Goal: Information Seeking & Learning: Learn about a topic

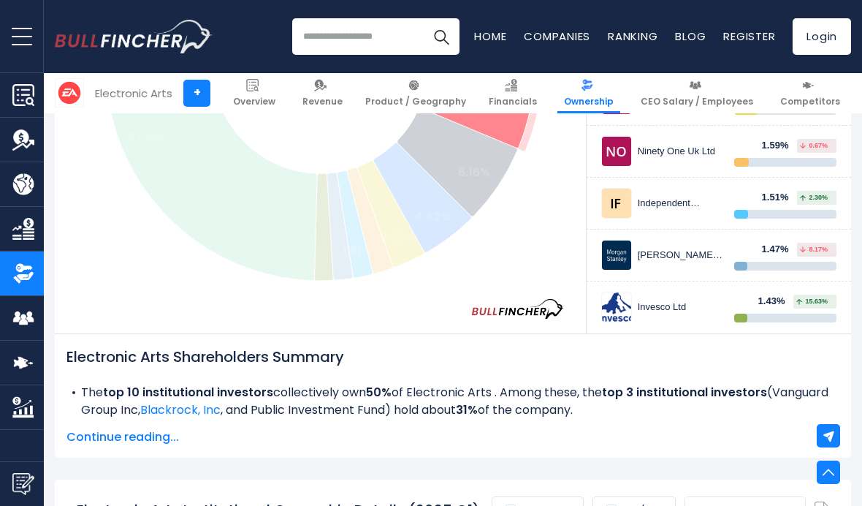
click at [343, 48] on input "search" at bounding box center [375, 36] width 167 height 37
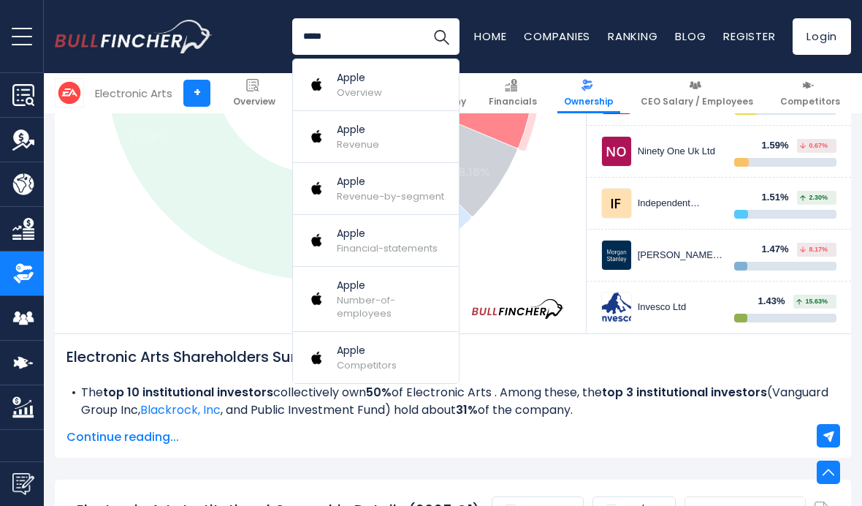
type input "*****"
click at [368, 96] on span "Overview" at bounding box center [359, 93] width 45 height 14
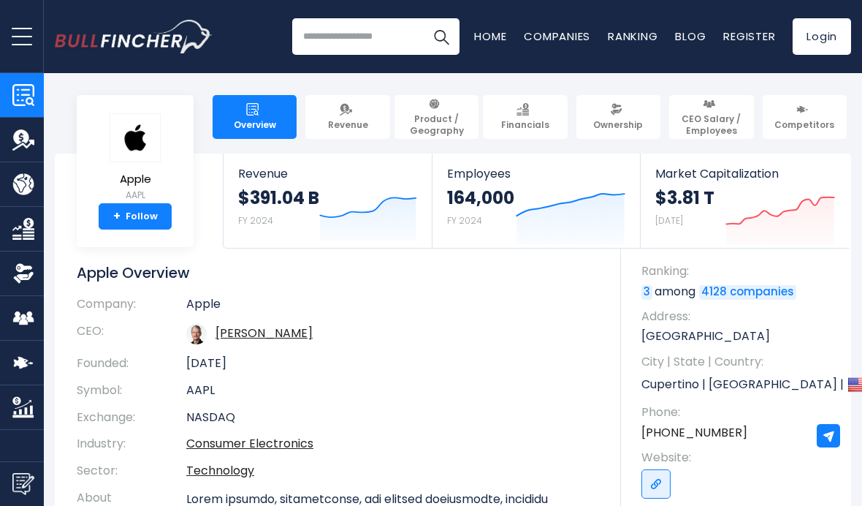
click at [622, 110] on img at bounding box center [616, 109] width 12 height 12
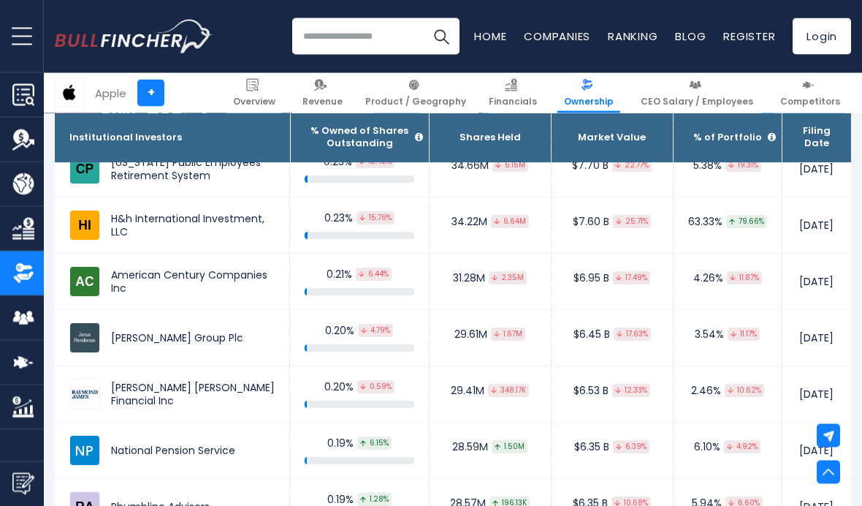
scroll to position [2903, 0]
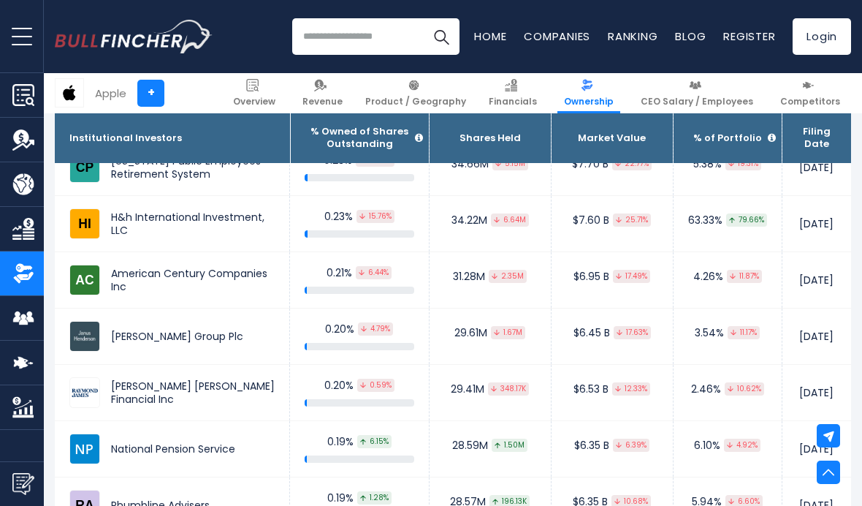
click at [444, 275] on div "31.28M 2.35M" at bounding box center [490, 276] width 92 height 13
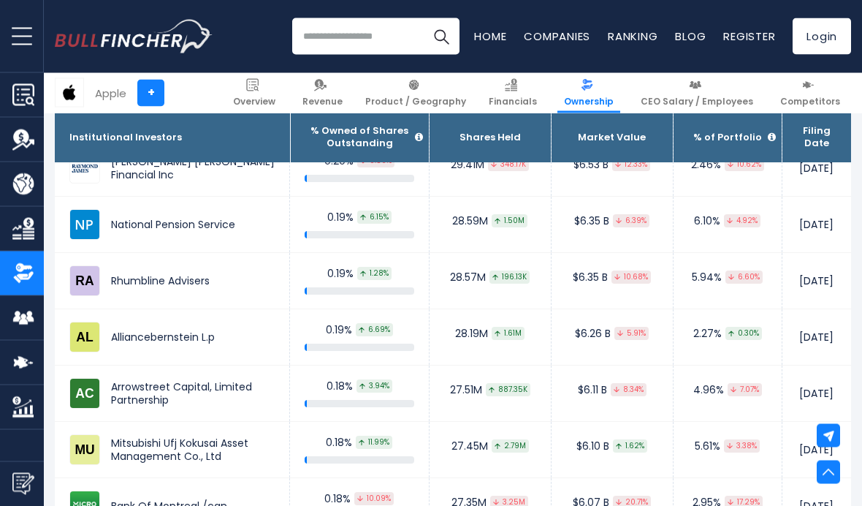
scroll to position [3127, 0]
click at [161, 224] on td "National Pension Service" at bounding box center [172, 225] width 235 height 56
click at [77, 222] on img at bounding box center [84, 224] width 31 height 31
click at [173, 222] on td "National Pension Service" at bounding box center [172, 225] width 235 height 56
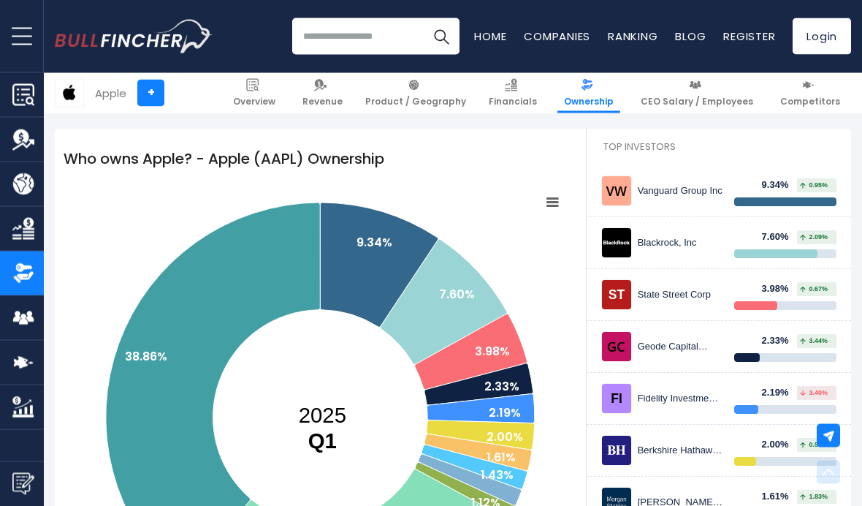
scroll to position [189, 0]
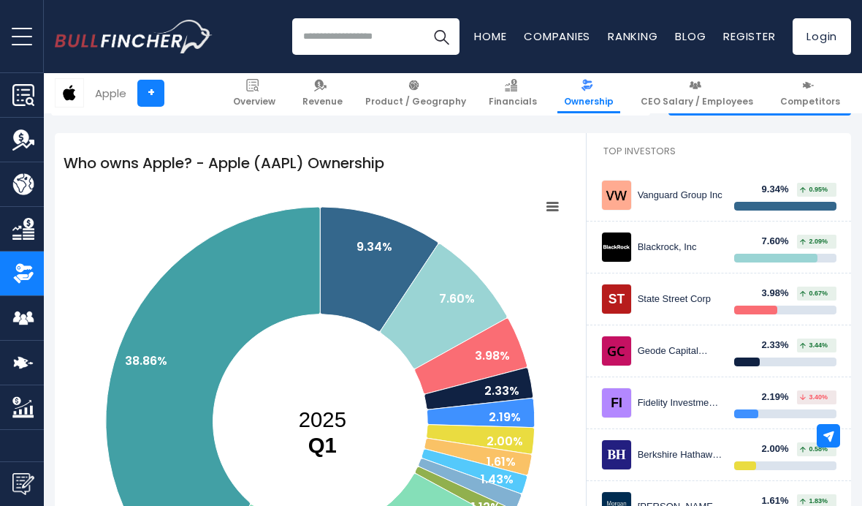
click at [348, 35] on input "search" at bounding box center [375, 36] width 167 height 37
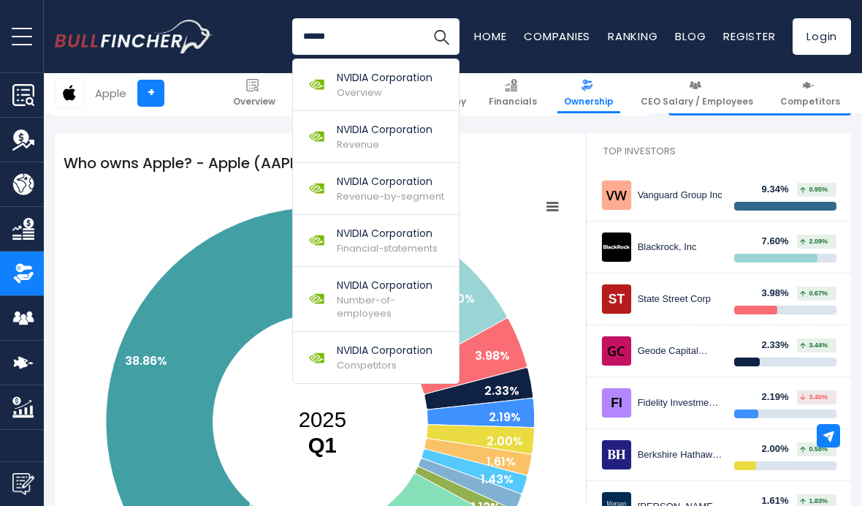
type input "******"
click at [396, 94] on div "NVIDIA Corporation Overview" at bounding box center [385, 84] width 96 height 29
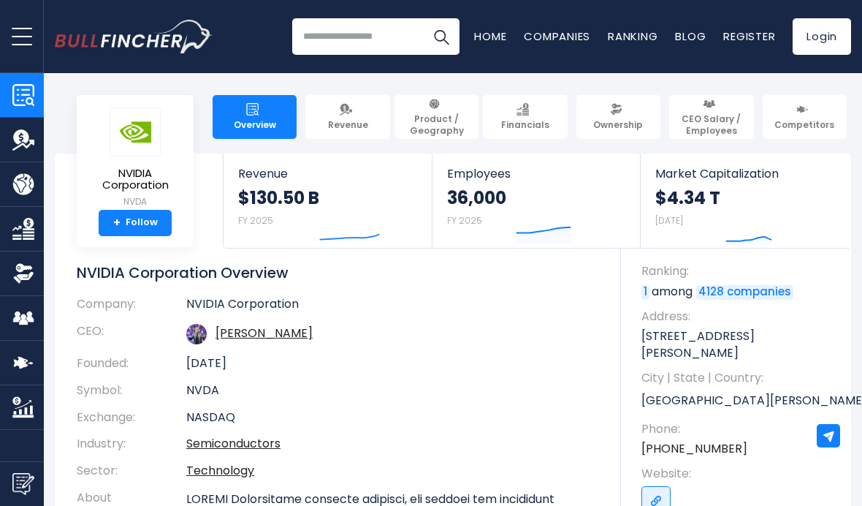
click at [616, 115] on img at bounding box center [616, 109] width 12 height 12
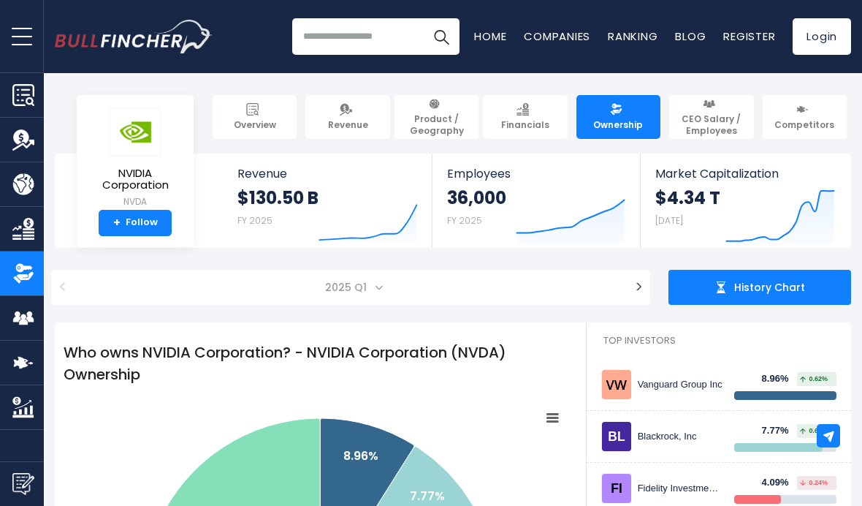
click at [365, 39] on input "search" at bounding box center [375, 36] width 167 height 37
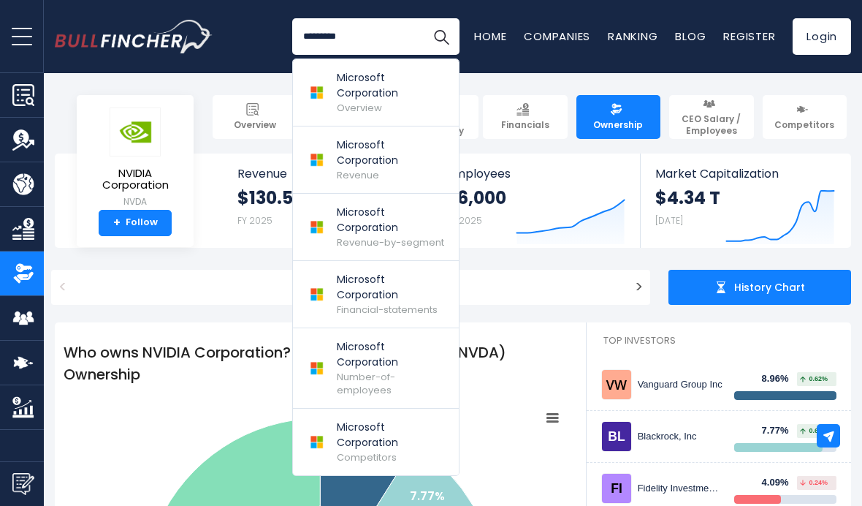
type input "*********"
click at [381, 100] on p "Microsoft Corporation" at bounding box center [393, 85] width 112 height 31
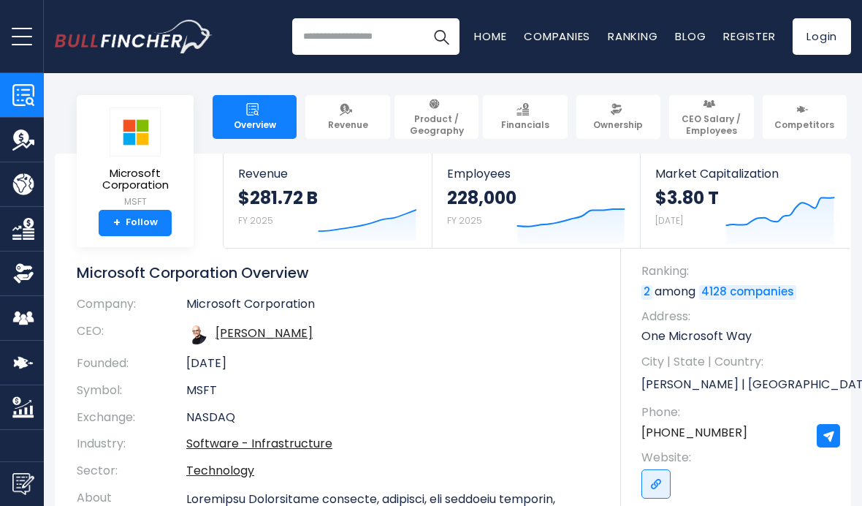
click at [613, 119] on span "Ownership" at bounding box center [618, 125] width 50 height 12
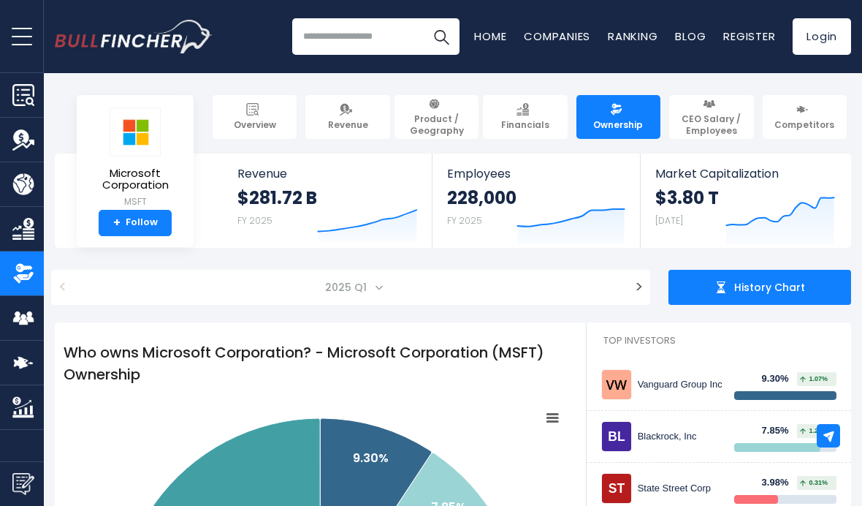
click at [667, 387] on div "Vanguard Group Inc" at bounding box center [681, 385] width 86 height 12
click at [631, 382] on img at bounding box center [616, 384] width 29 height 29
click at [677, 390] on div "Vanguard Group Inc" at bounding box center [681, 385] width 86 height 12
click at [357, 31] on input "search" at bounding box center [375, 36] width 167 height 37
type input "********"
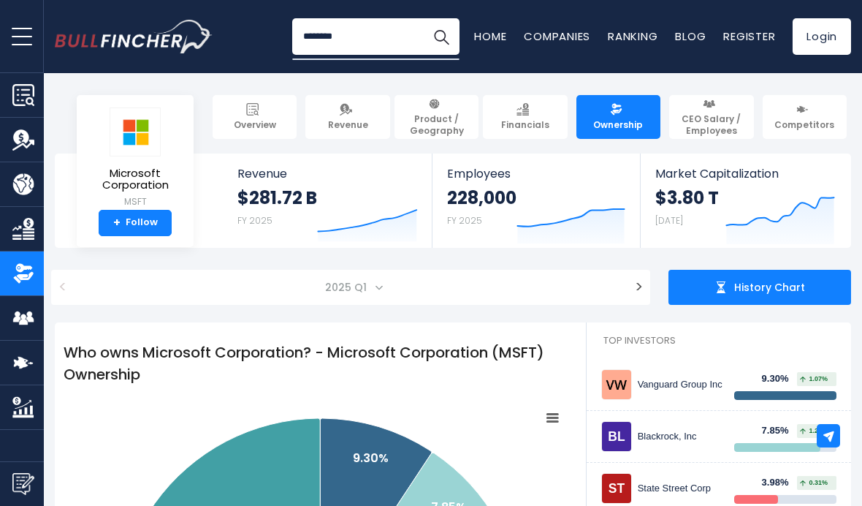
click at [436, 37] on button "Search" at bounding box center [441, 36] width 37 height 37
